Goal: Transaction & Acquisition: Purchase product/service

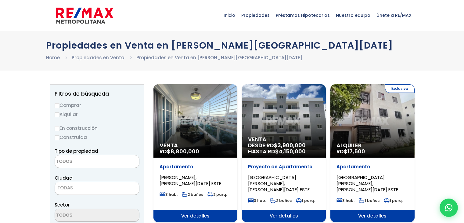
select select
click at [72, 129] on label "En construcción" at bounding box center [97, 128] width 85 height 8
click at [0, 0] on input "En construcción" at bounding box center [0, 0] width 0 height 0
click at [56, 128] on input "En construcción" at bounding box center [57, 128] width 5 height 5
radio input "true"
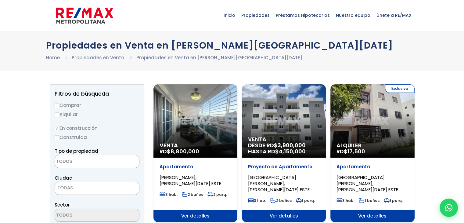
click at [57, 105] on input "Comprar" at bounding box center [57, 105] width 5 height 5
radio input "true"
click at [55, 112] on input "Alquilar" at bounding box center [57, 114] width 5 height 5
radio input "true"
click at [58, 157] on textarea "Search" at bounding box center [84, 161] width 59 height 13
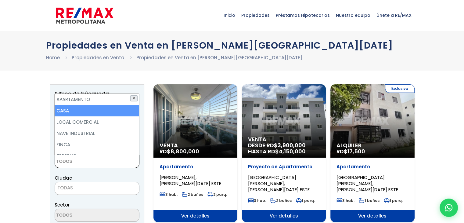
click at [133, 99] on button "✕" at bounding box center [133, 98] width 7 height 6
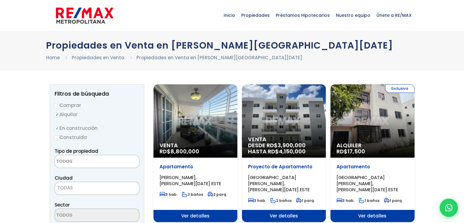
click at [57, 103] on input "Comprar" at bounding box center [57, 105] width 5 height 5
radio input "true"
click at [76, 161] on textarea "Search" at bounding box center [84, 161] width 59 height 13
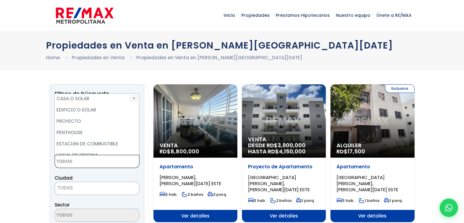
scroll to position [120, 0]
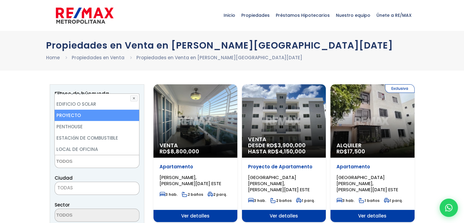
click at [120, 118] on li "PROYECTO" at bounding box center [97, 115] width 84 height 11
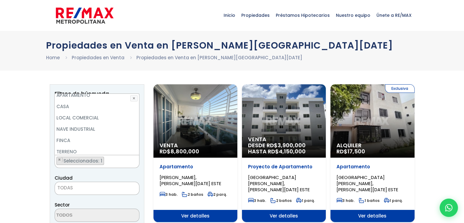
scroll to position [0, 0]
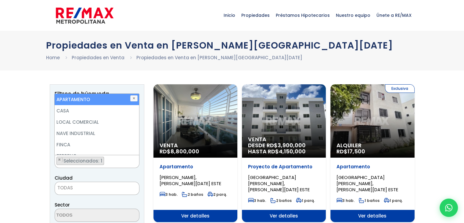
click at [112, 94] on li "APARTAMENTO" at bounding box center [97, 99] width 84 height 11
select select "apartment"
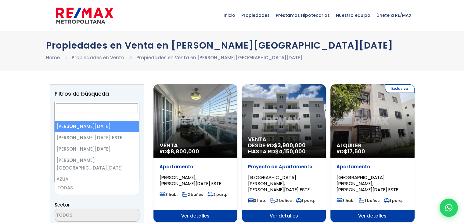
click at [92, 182] on span "TODAS" at bounding box center [97, 187] width 85 height 13
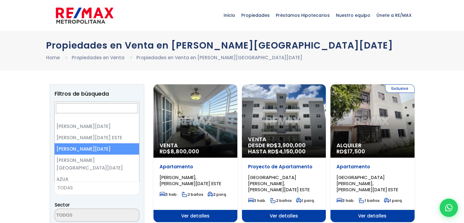
select select "149"
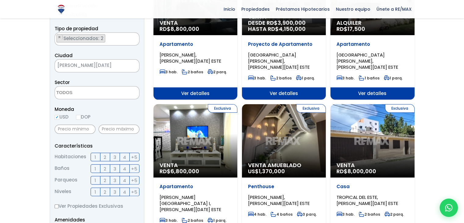
scroll to position [119, 0]
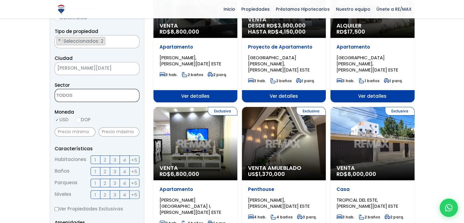
click at [91, 98] on textarea "Search" at bounding box center [84, 95] width 59 height 13
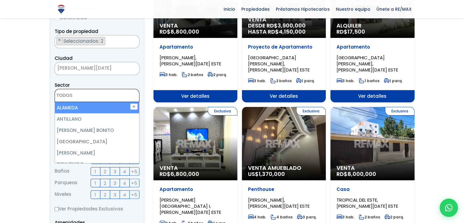
click at [91, 98] on textarea "Search" at bounding box center [84, 95] width 59 height 13
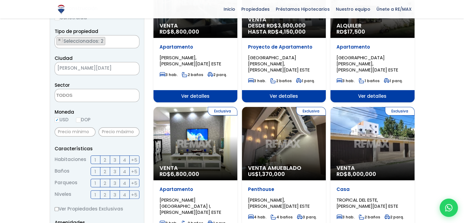
click at [80, 119] on input "DOP" at bounding box center [78, 119] width 5 height 5
radio input "true"
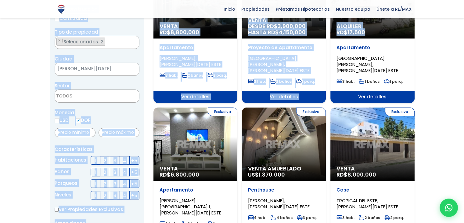
drag, startPoint x: 464, startPoint y: 36, endPoint x: 466, endPoint y: 38, distance: 3.5
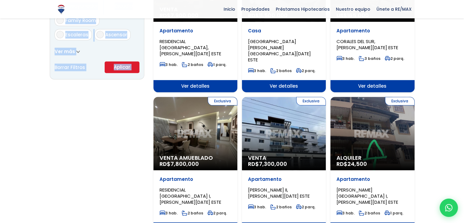
scroll to position [425, 0]
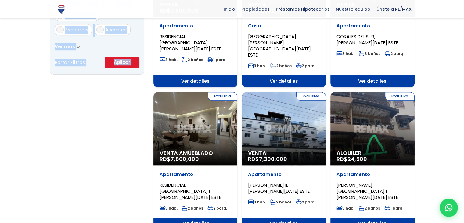
click at [118, 63] on button "Aplicar" at bounding box center [122, 62] width 35 height 12
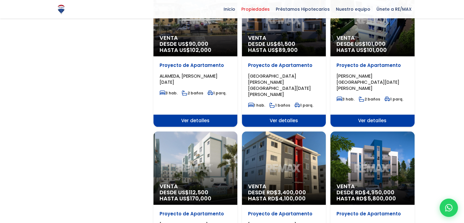
scroll to position [546, 0]
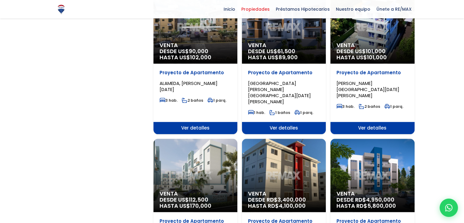
click at [372, 190] on span "Venta" at bounding box center [372, 193] width 72 height 6
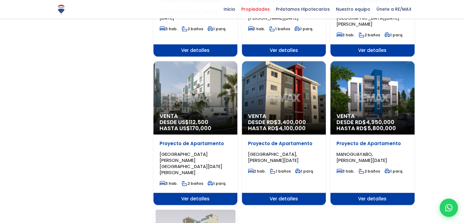
scroll to position [588, 0]
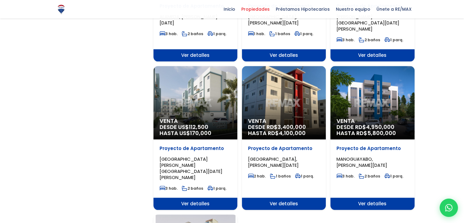
click at [298, 197] on span "Ver detalles" at bounding box center [284, 203] width 84 height 12
click at [293, 197] on span "Ver detalles" at bounding box center [284, 203] width 84 height 12
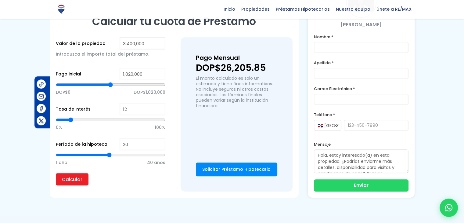
scroll to position [359, 0]
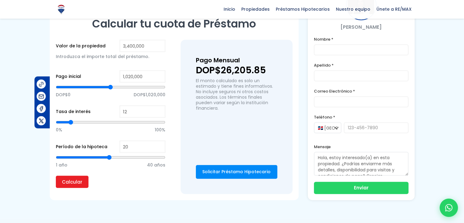
click at [272, 176] on link "Solicitar Préstamo Hipotecario" at bounding box center [236, 172] width 81 height 14
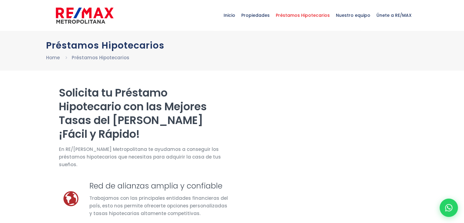
select select "DO"
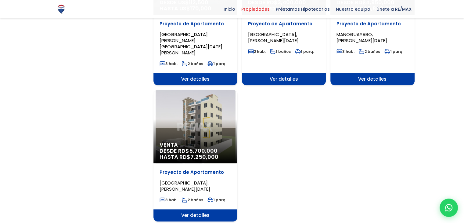
scroll to position [714, 0]
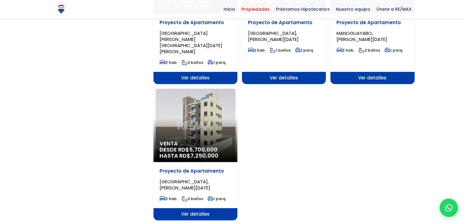
click at [233, 208] on span "Ver detalles" at bounding box center [195, 214] width 84 height 12
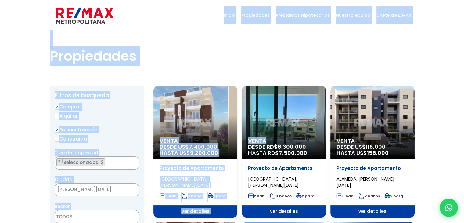
drag, startPoint x: 459, startPoint y: 12, endPoint x: 304, endPoint y: 104, distance: 180.1
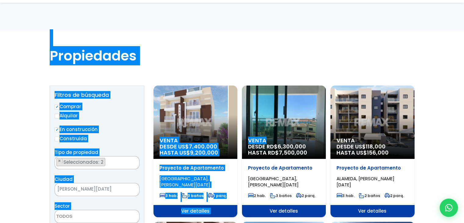
scroll to position [24, 0]
